Goal: Task Accomplishment & Management: Manage account settings

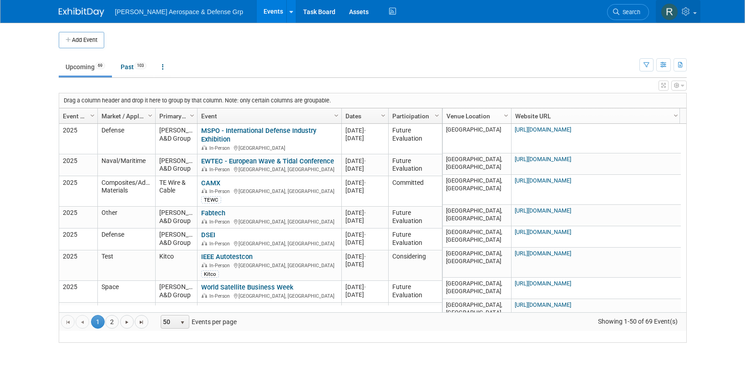
click at [687, 12] on icon at bounding box center [687, 11] width 10 height 8
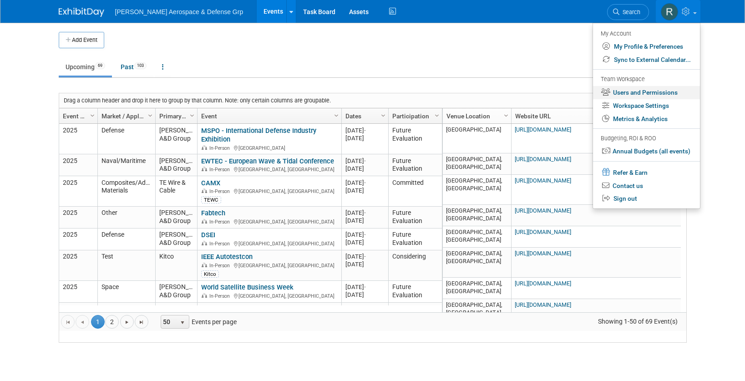
click at [648, 92] on link "Users and Permissions" at bounding box center [646, 92] width 107 height 13
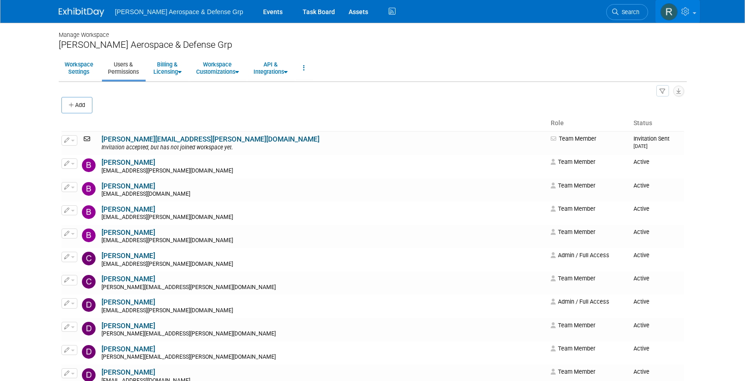
click at [691, 12] on icon at bounding box center [686, 11] width 10 height 8
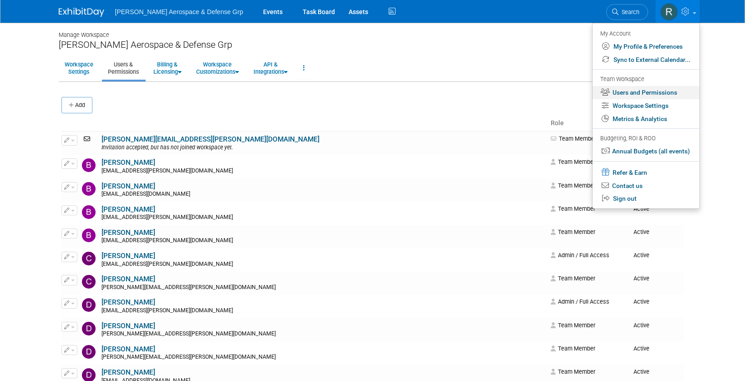
click at [663, 90] on link "Users and Permissions" at bounding box center [645, 92] width 107 height 13
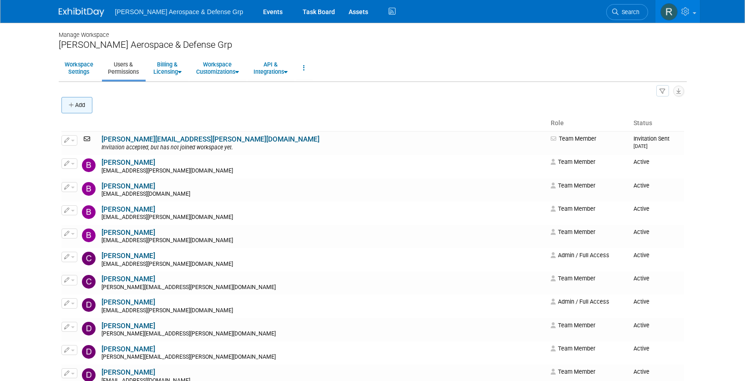
click at [77, 104] on button "Add" at bounding box center [76, 105] width 31 height 16
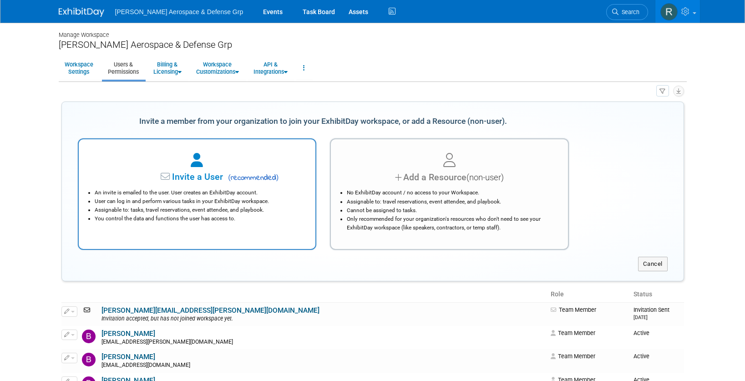
click at [205, 172] on span "Invite a User" at bounding box center [169, 177] width 108 height 10
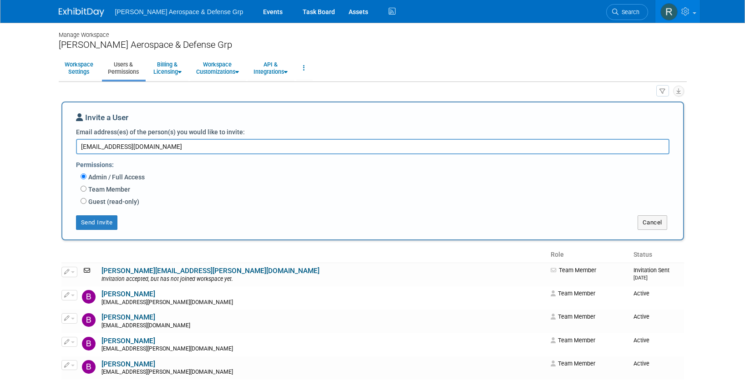
type textarea "rloftus@tewire.com"
click at [84, 187] on input "Team Member" at bounding box center [84, 189] width 6 height 6
radio input "true"
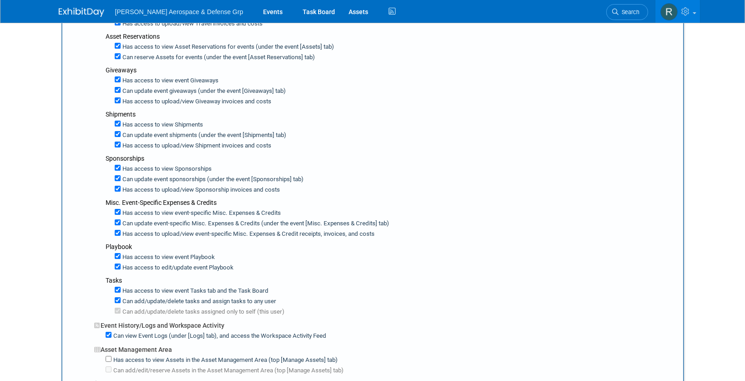
scroll to position [501, 0]
